Goal: Task Accomplishment & Management: Manage account settings

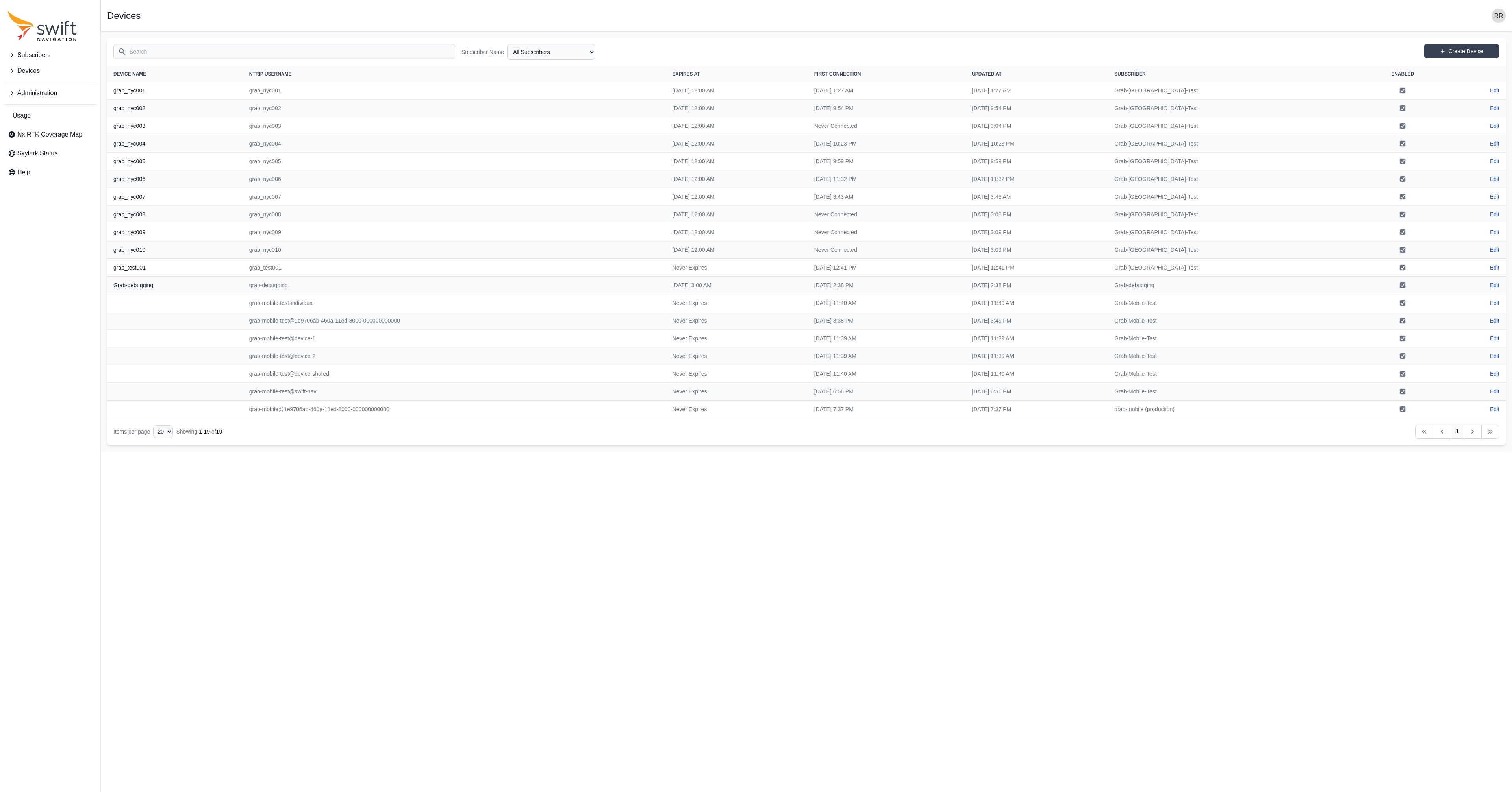
click at [11, 90] on icon "Sidenav" at bounding box center [11, 93] width 8 height 8
click at [22, 155] on link "Users" at bounding box center [50, 161] width 91 height 16
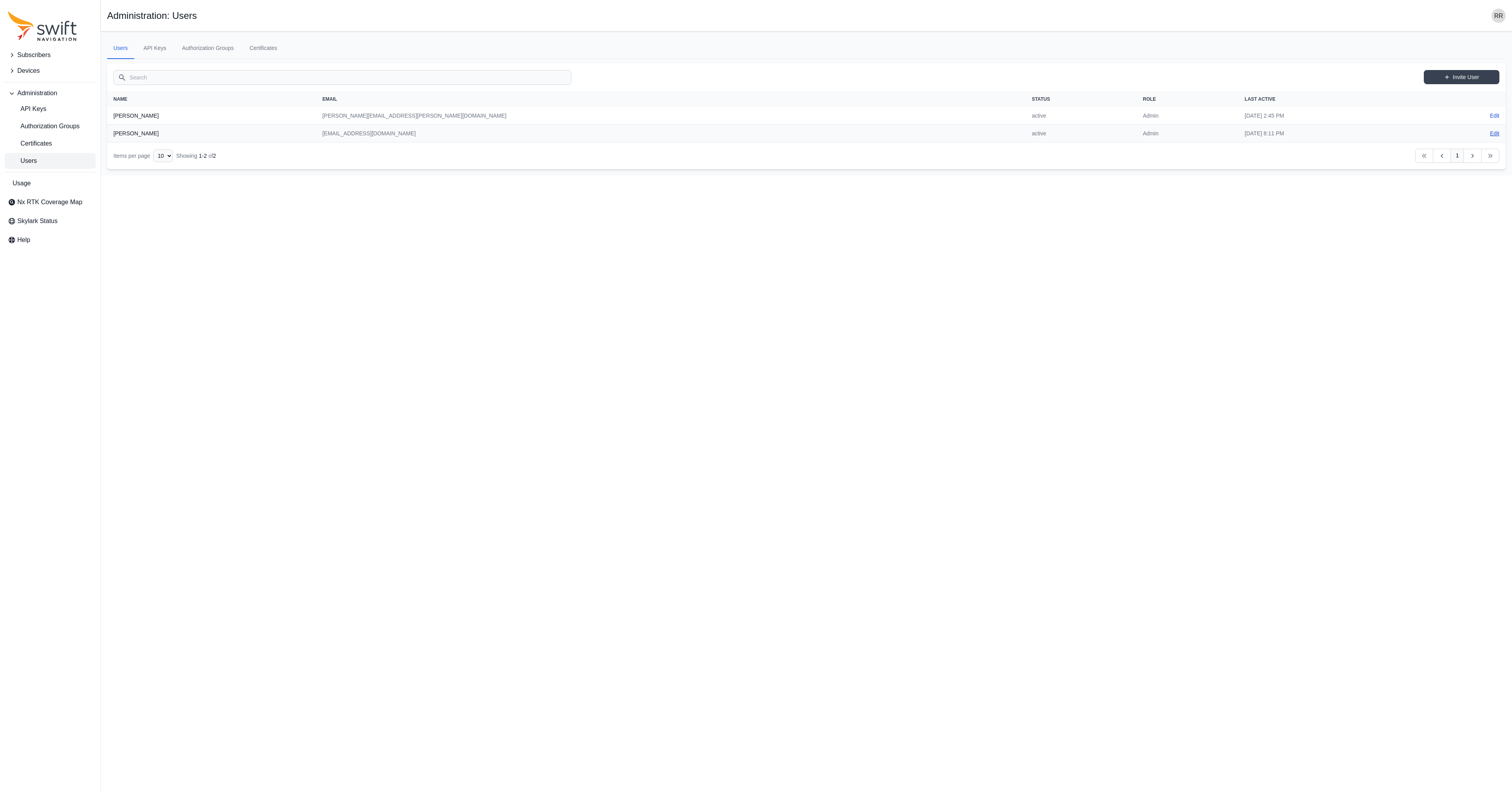
click at [1497, 134] on link "Edit" at bounding box center [1494, 133] width 9 height 8
click at [160, 49] on link "API Keys" at bounding box center [155, 48] width 35 height 21
click at [198, 47] on link "Authorization Groups" at bounding box center [208, 48] width 65 height 21
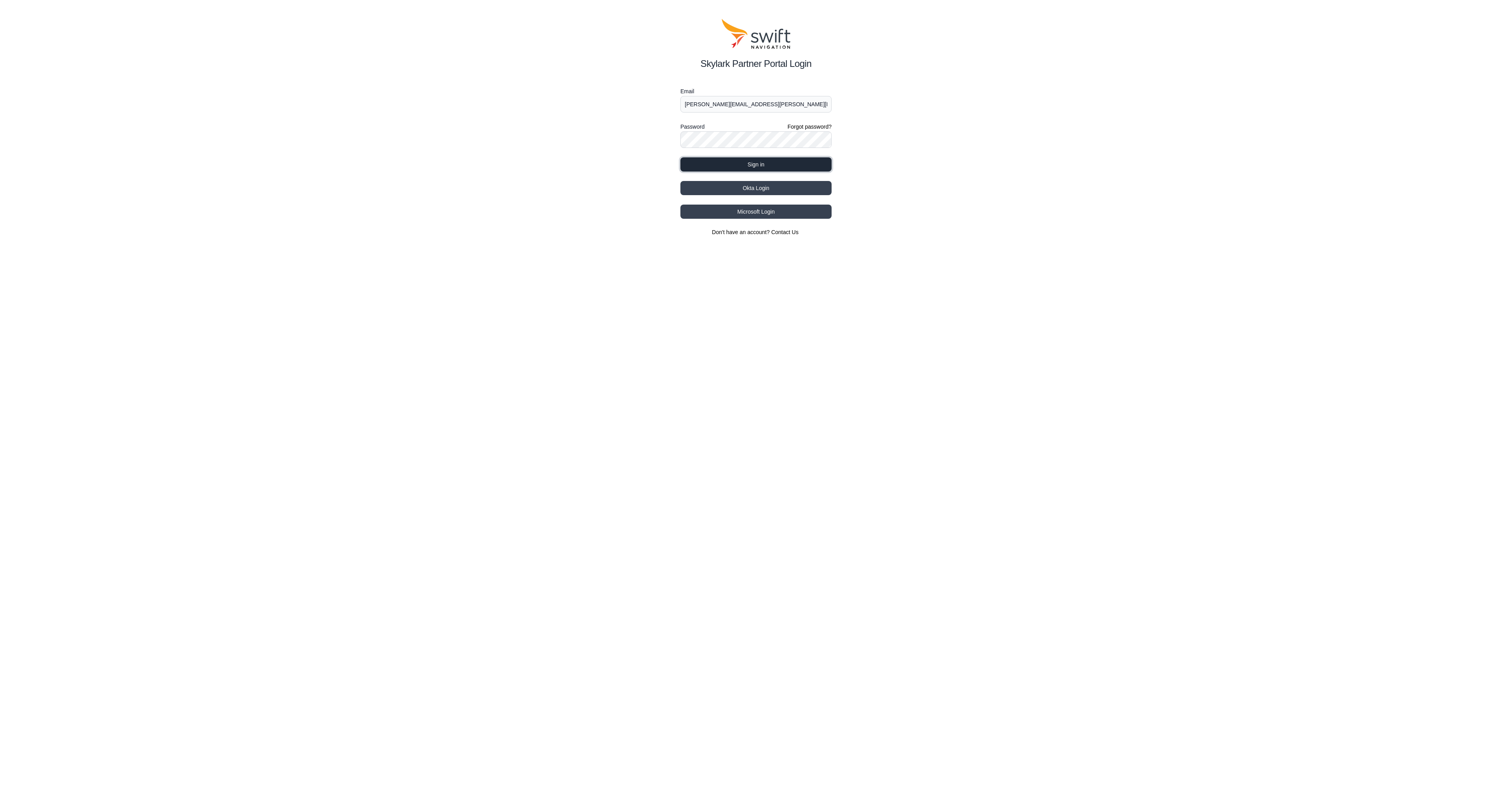
click at [755, 177] on div "Email [PERSON_NAME][EMAIL_ADDRESS][PERSON_NAME][DOMAIN_NAME] Password Forgot pa…" at bounding box center [756, 161] width 151 height 150
click at [750, 165] on button "Sign in" at bounding box center [756, 164] width 151 height 14
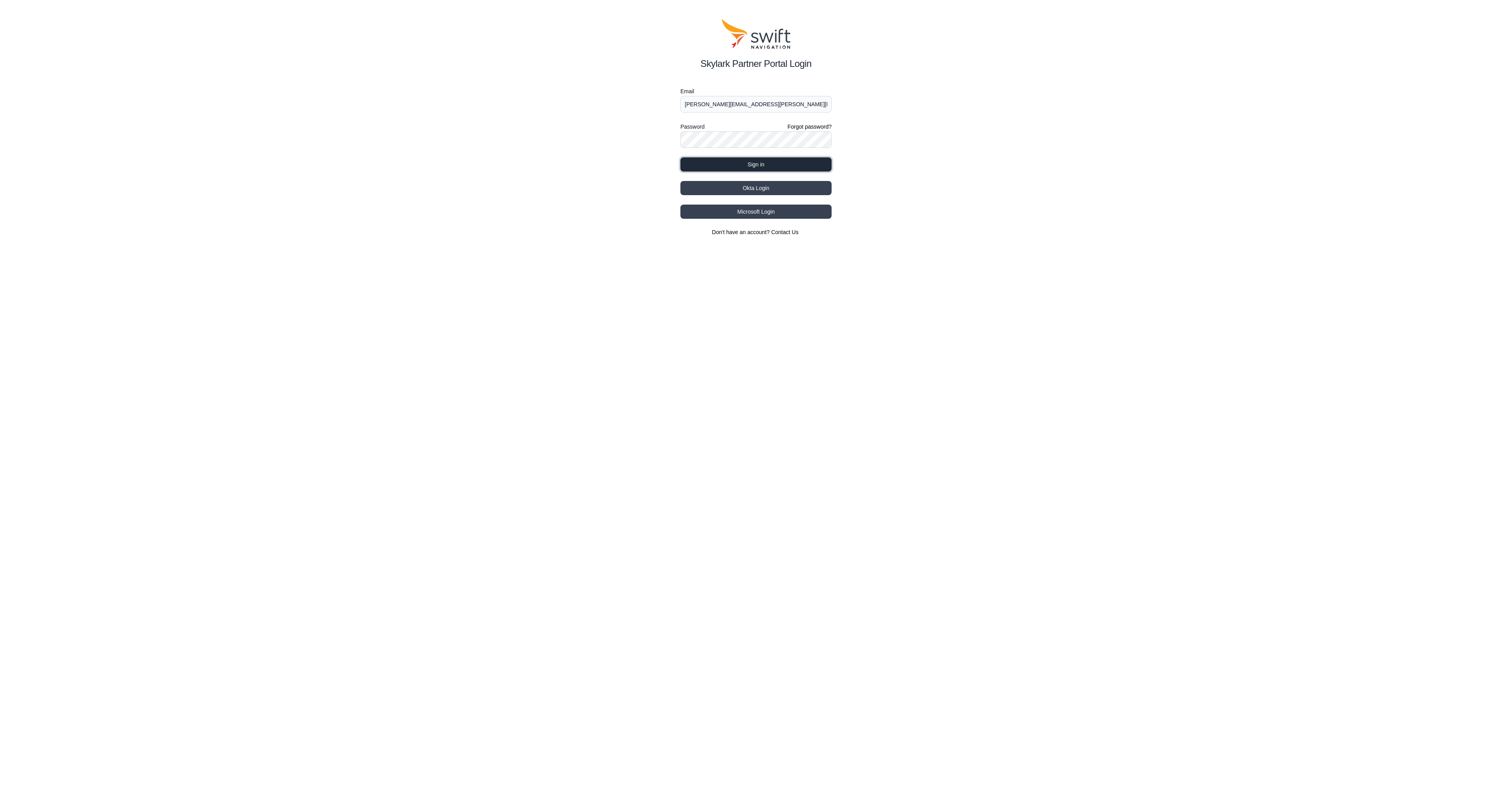
click at [750, 165] on button "Sign in" at bounding box center [756, 164] width 151 height 14
click at [732, 162] on button "Sign in" at bounding box center [756, 164] width 151 height 14
click at [701, 165] on form "Email [PERSON_NAME][EMAIL_ADDRESS][PERSON_NAME][DOMAIN_NAME] Password Forgot pa…" at bounding box center [756, 129] width 151 height 85
click at [701, 165] on button "Sign in" at bounding box center [756, 164] width 151 height 14
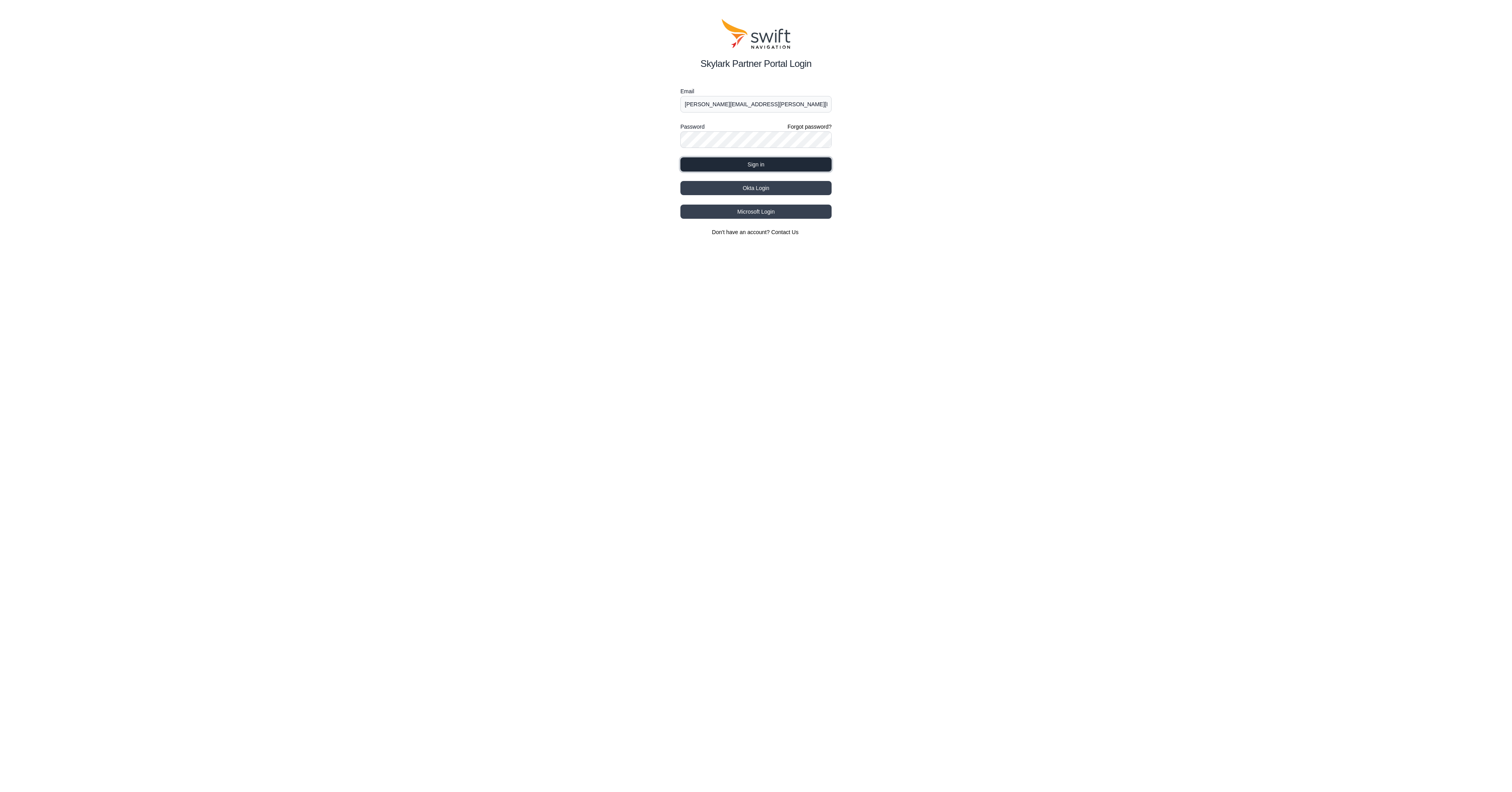
click at [746, 162] on button "Sign in" at bounding box center [756, 164] width 151 height 14
click at [212, 255] on html "Skylark Partner Portal Login Email [PERSON_NAME][EMAIL_ADDRESS][PERSON_NAME][DO…" at bounding box center [756, 127] width 1512 height 255
click at [701, 165] on button "Sign in" at bounding box center [756, 164] width 151 height 14
select select
